Goal: Transaction & Acquisition: Purchase product/service

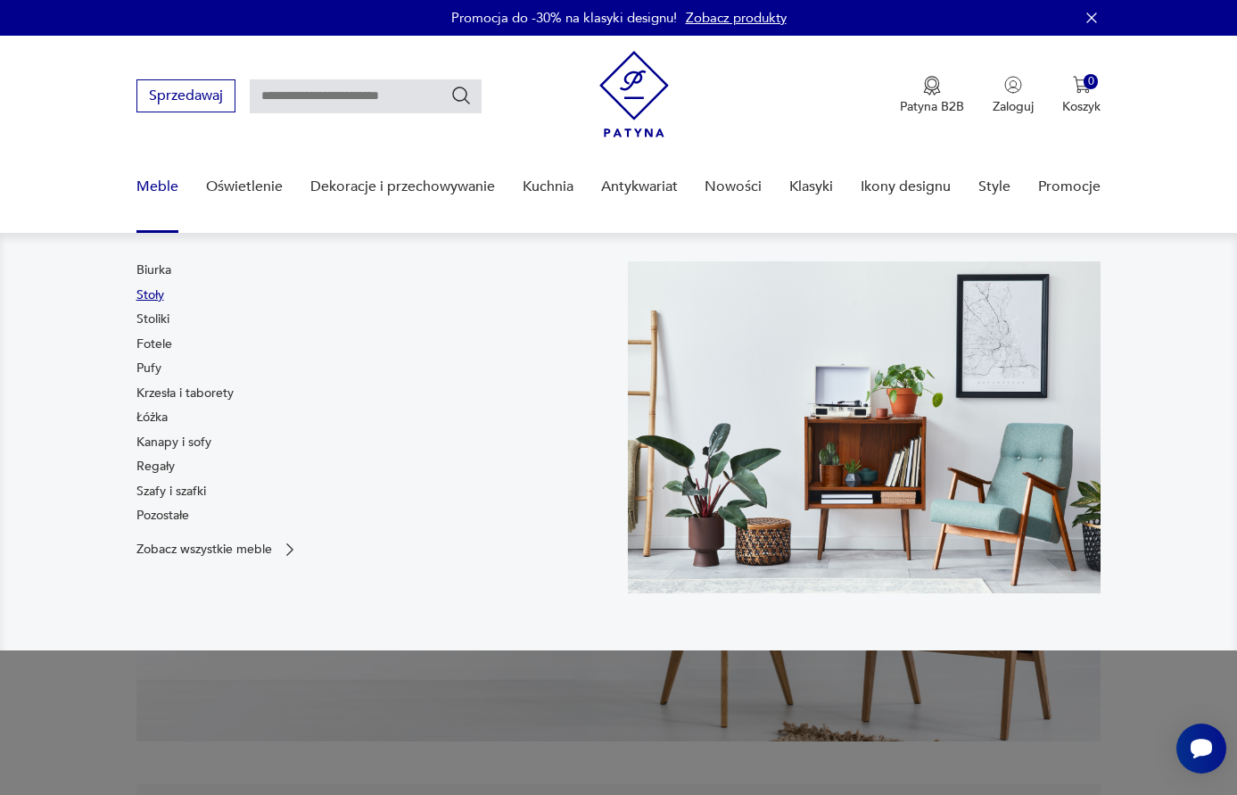
click at [155, 295] on link "Stoły" at bounding box center [150, 295] width 28 height 18
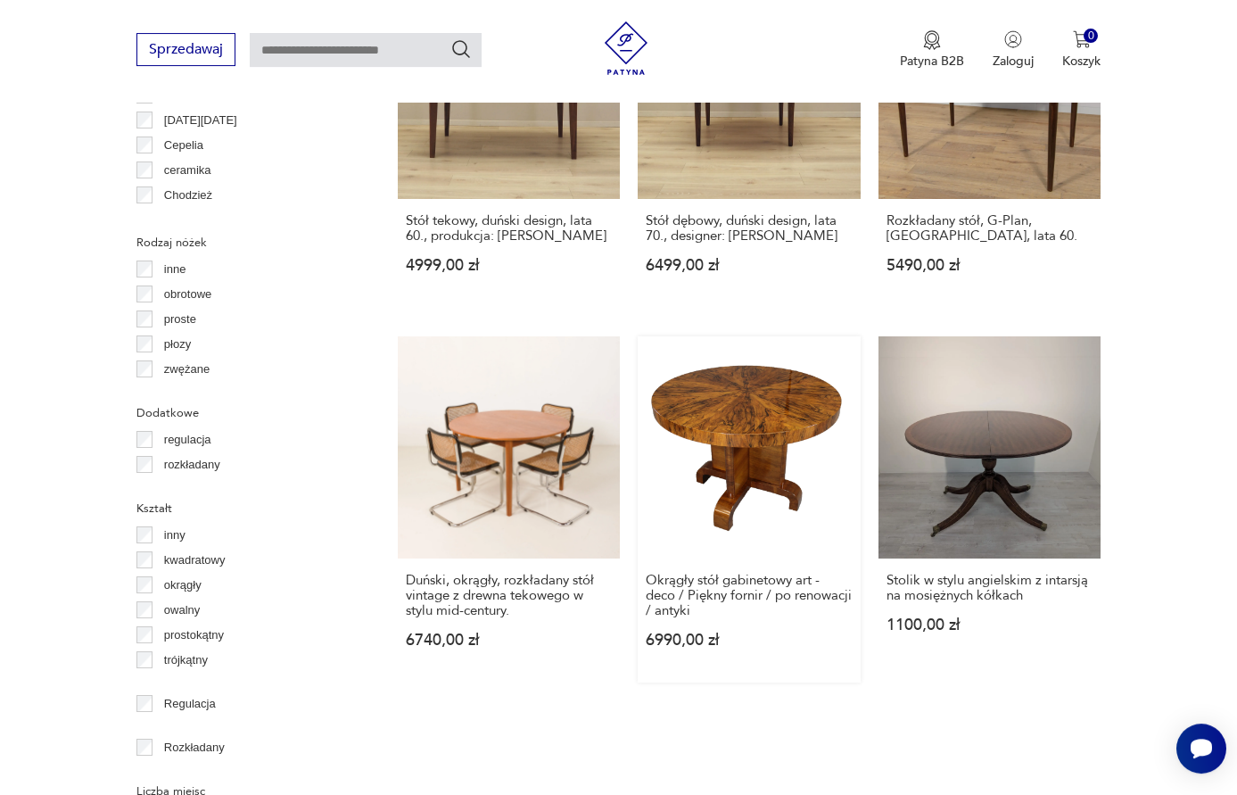
scroll to position [2210, 0]
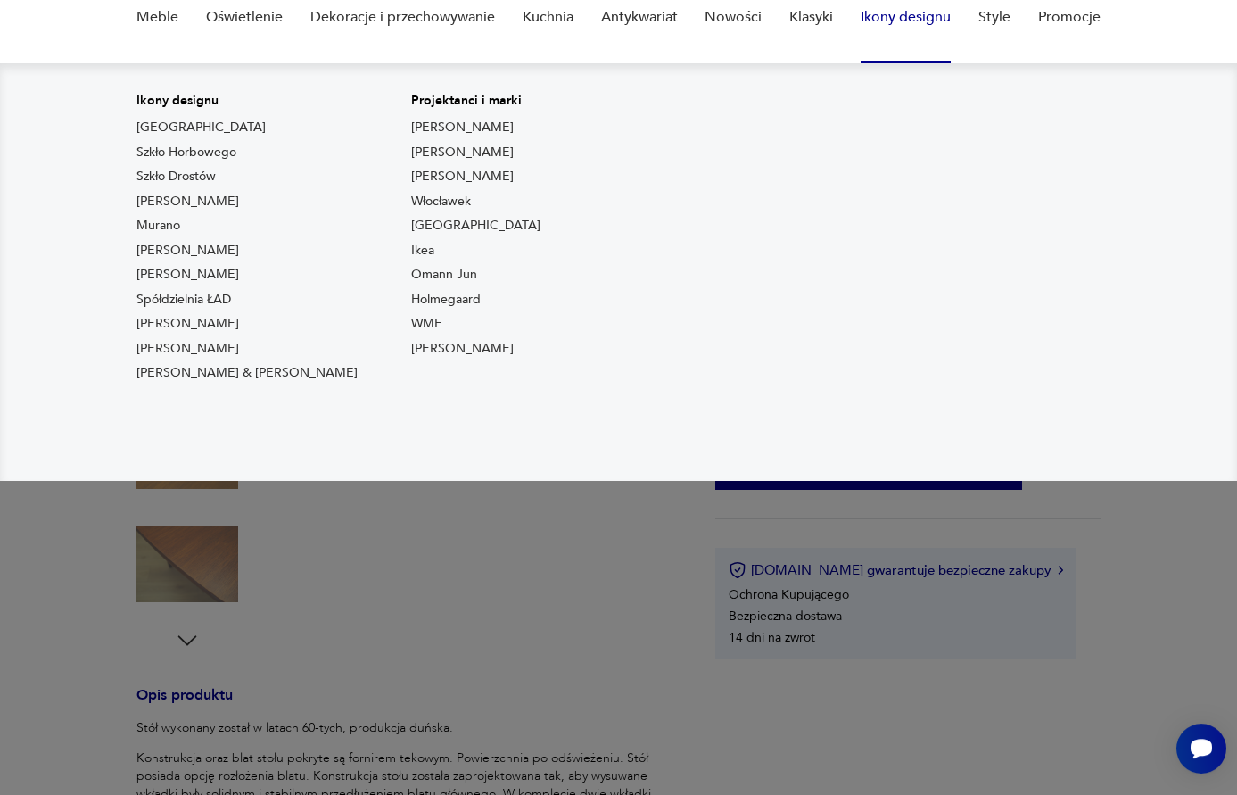
scroll to position [182, 0]
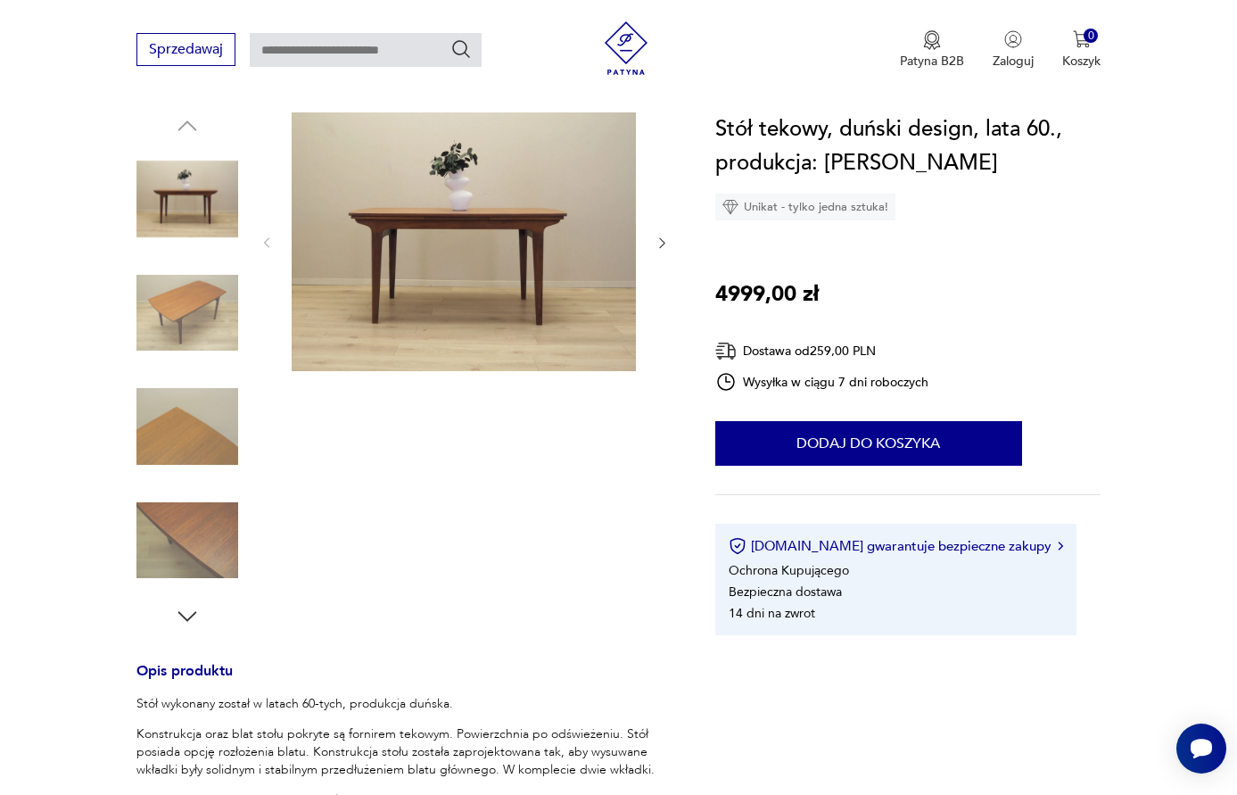
click at [661, 239] on icon "button" at bounding box center [661, 243] width 5 height 11
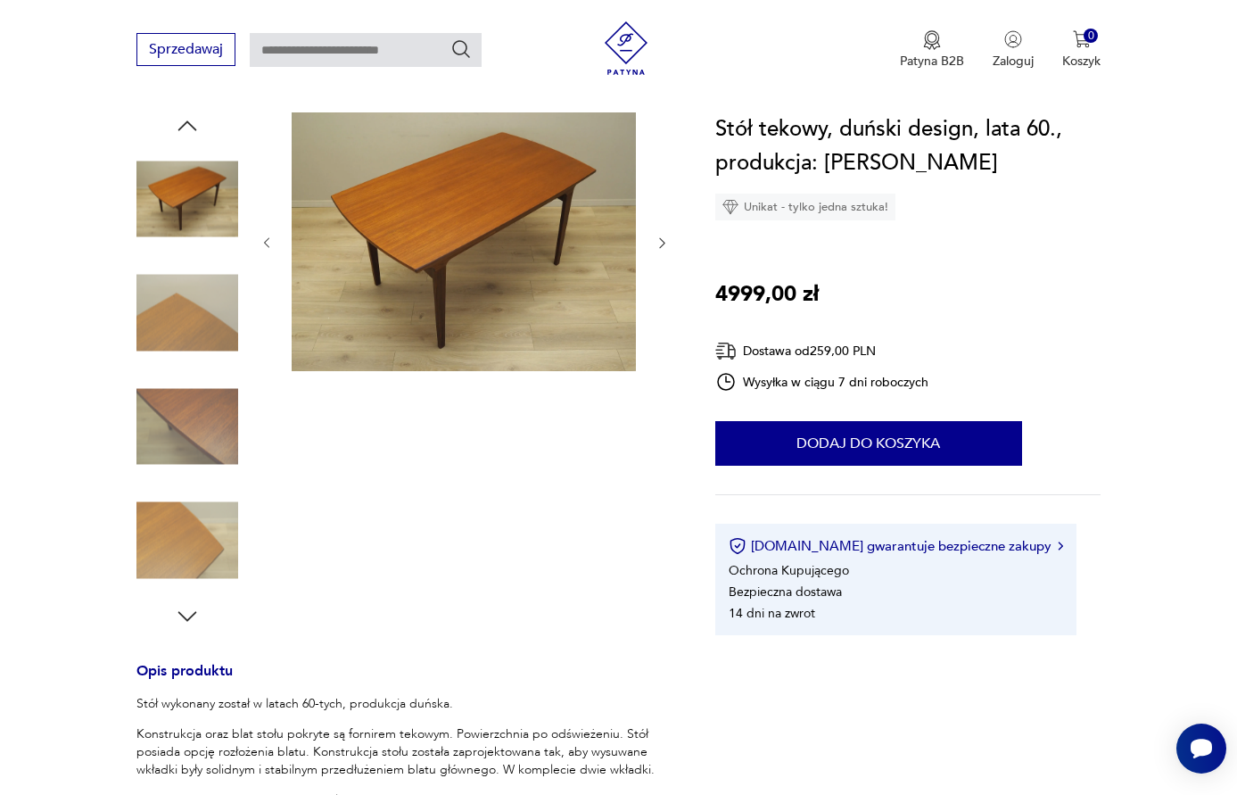
click at [661, 239] on icon "button" at bounding box center [661, 243] width 5 height 11
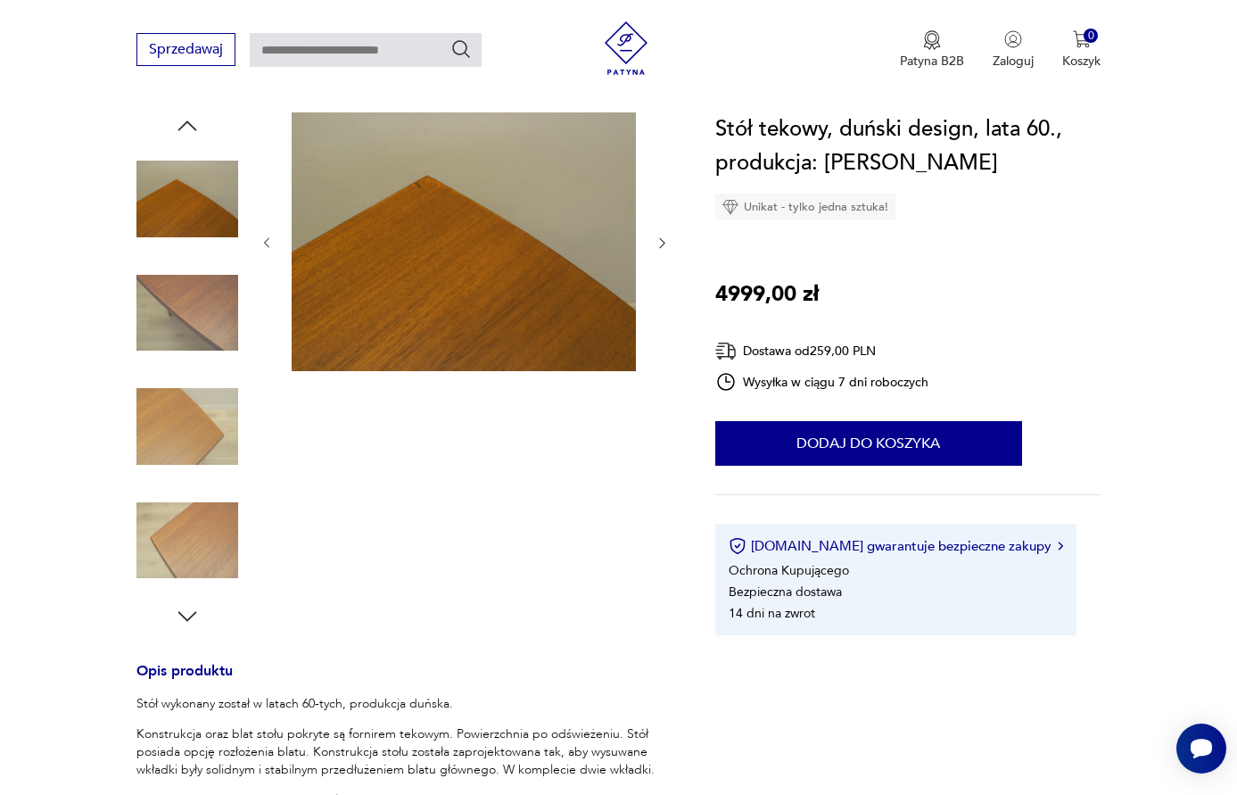
click at [661, 239] on icon "button" at bounding box center [661, 243] width 5 height 11
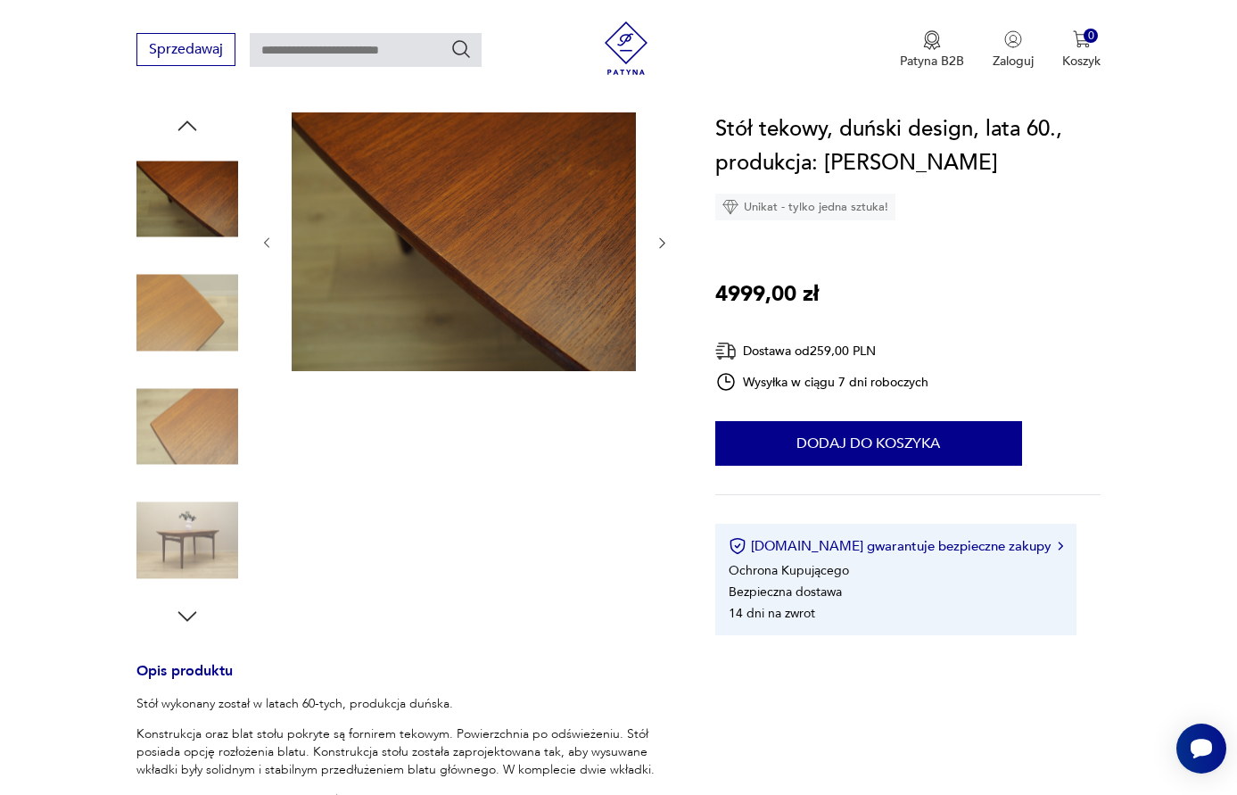
click at [661, 239] on icon "button" at bounding box center [661, 243] width 5 height 11
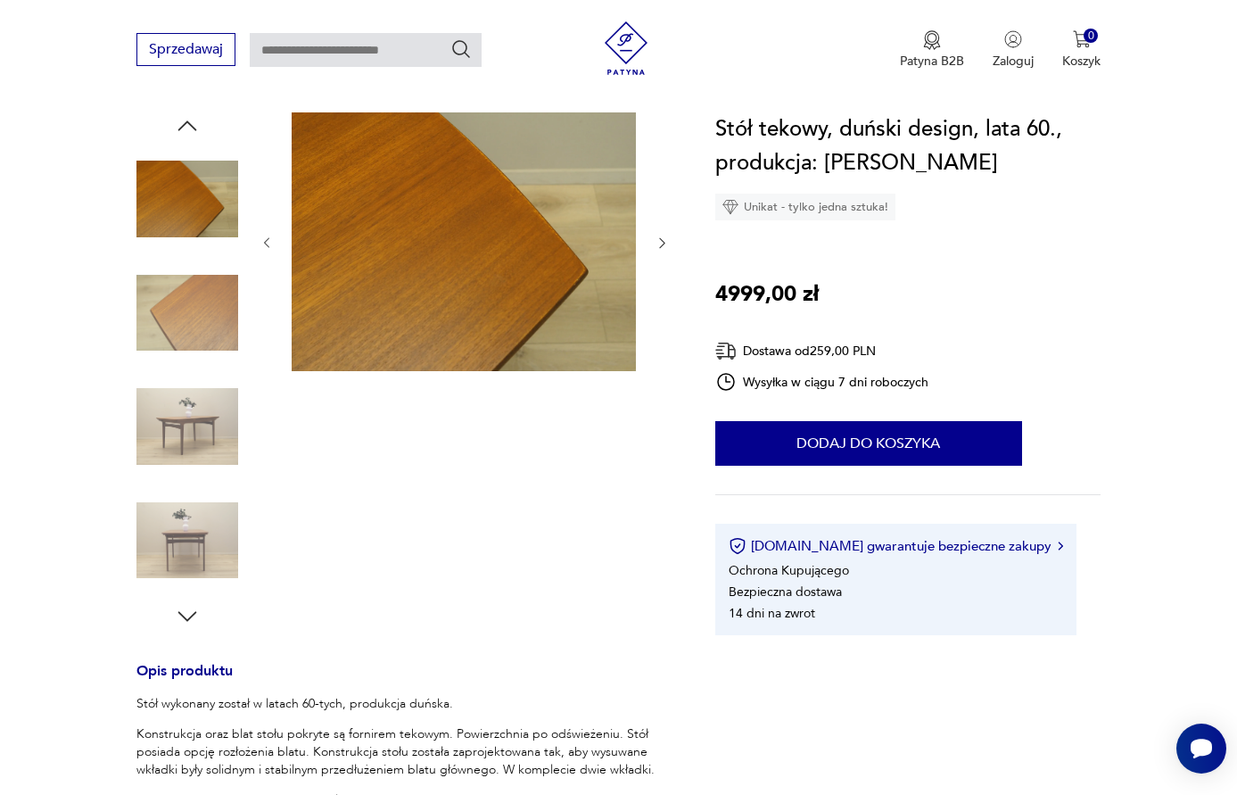
click at [661, 239] on icon "button" at bounding box center [661, 243] width 5 height 11
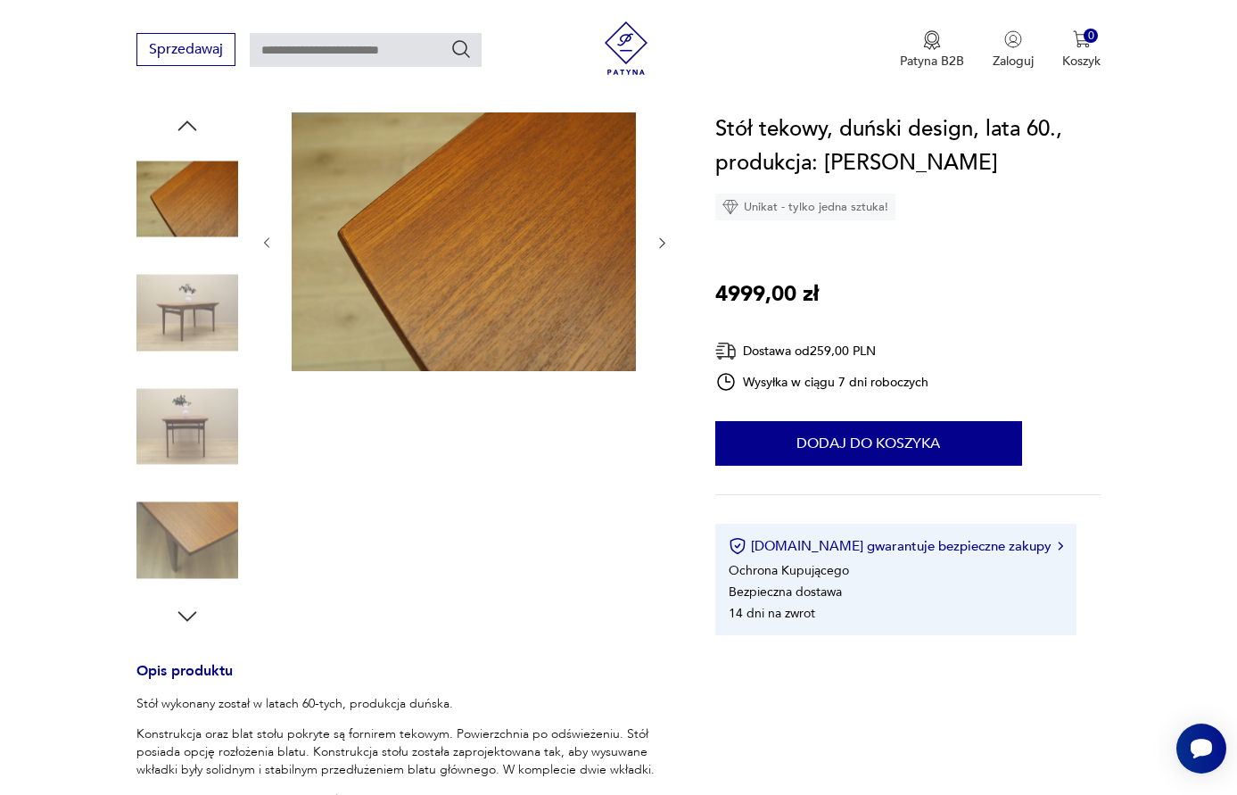
click at [661, 239] on icon "button" at bounding box center [661, 243] width 5 height 11
